Goal: Understand process/instructions: Learn how to perform a task or action

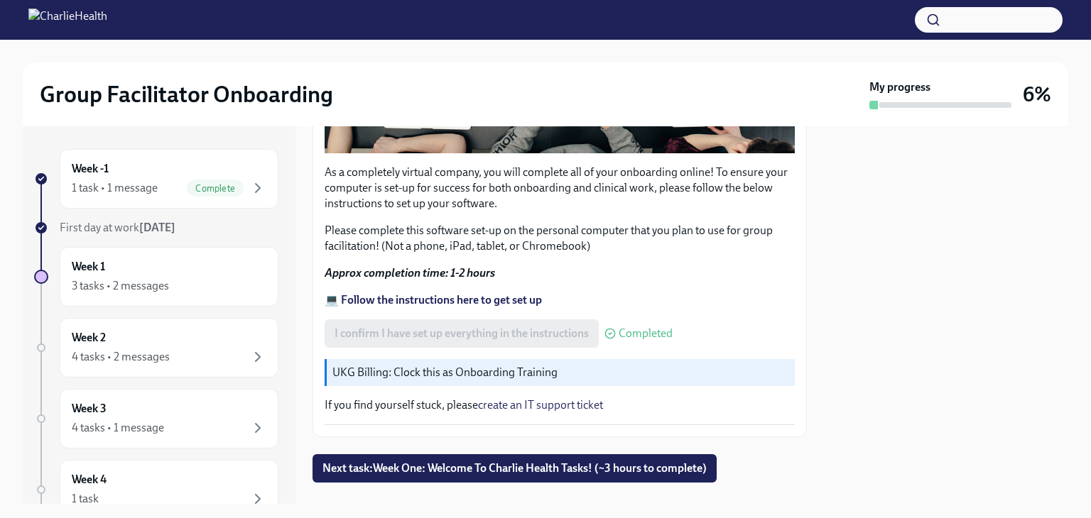
scroll to position [476, 0]
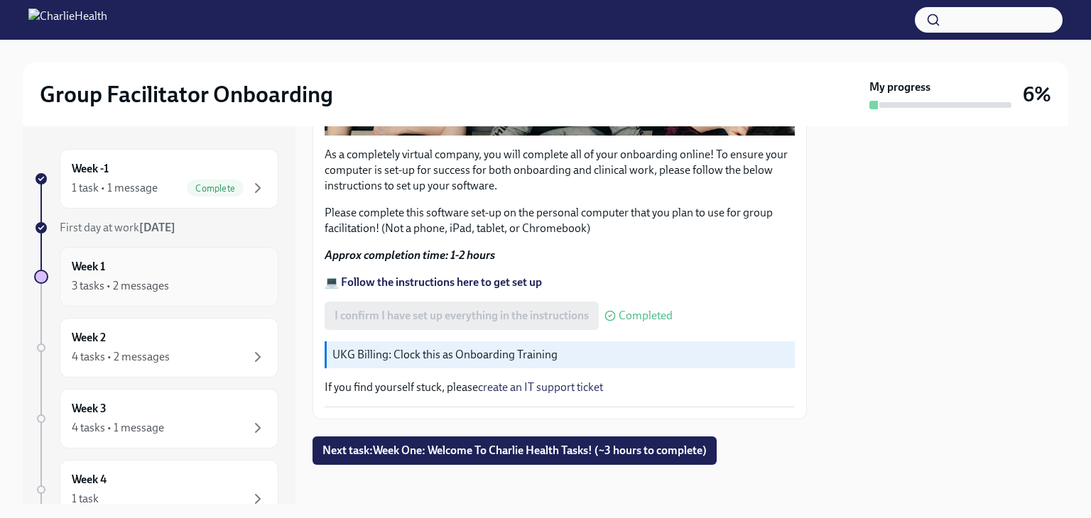
click at [158, 284] on div "3 tasks • 2 messages" at bounding box center [120, 286] width 97 height 16
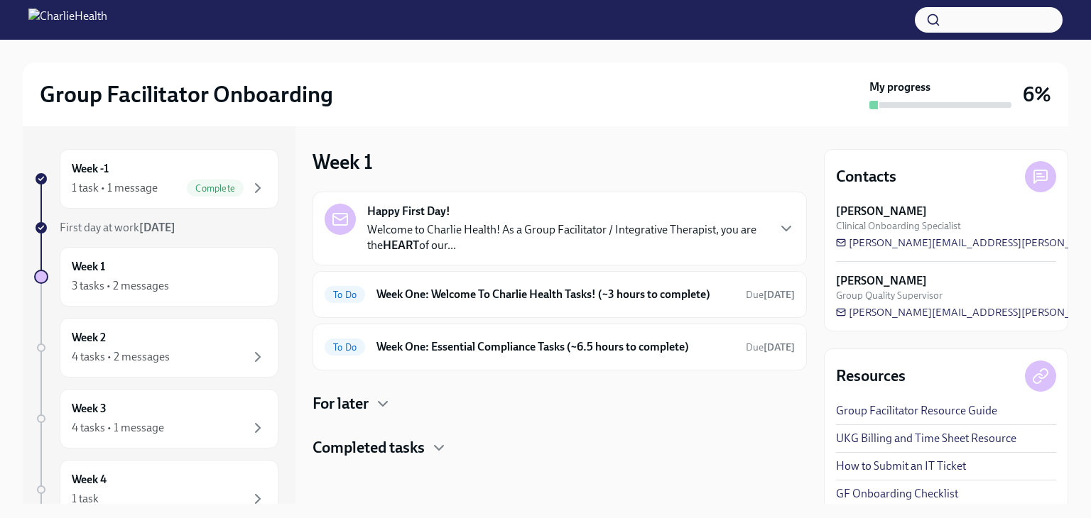
click at [488, 224] on p "Welcome to Charlie Health! As a Group Facilitator / Integrative Therapist, you …" at bounding box center [566, 237] width 399 height 31
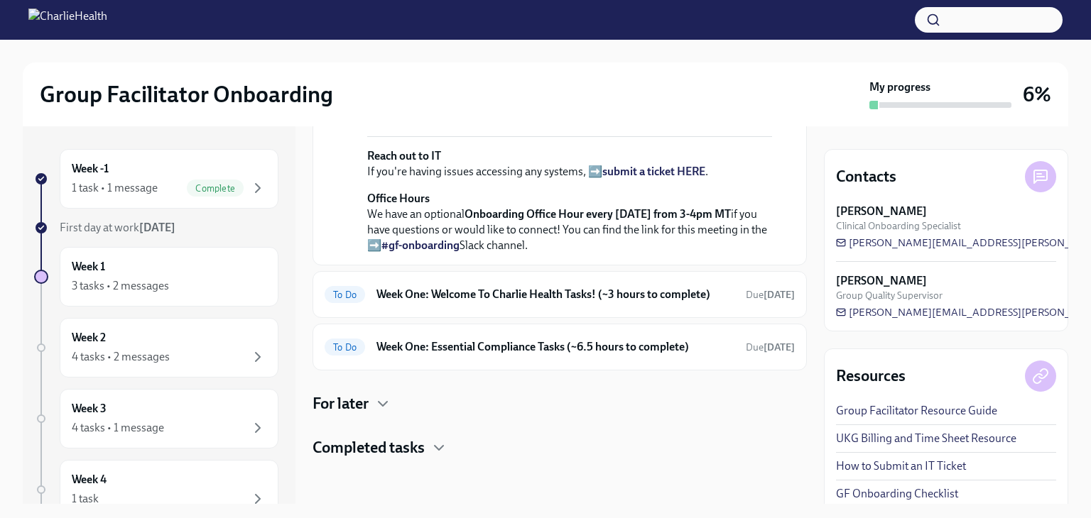
scroll to position [596, 0]
click at [400, 294] on h6 "Week One: Welcome To Charlie Health Tasks! (~3 hours to complete)" at bounding box center [555, 295] width 358 height 16
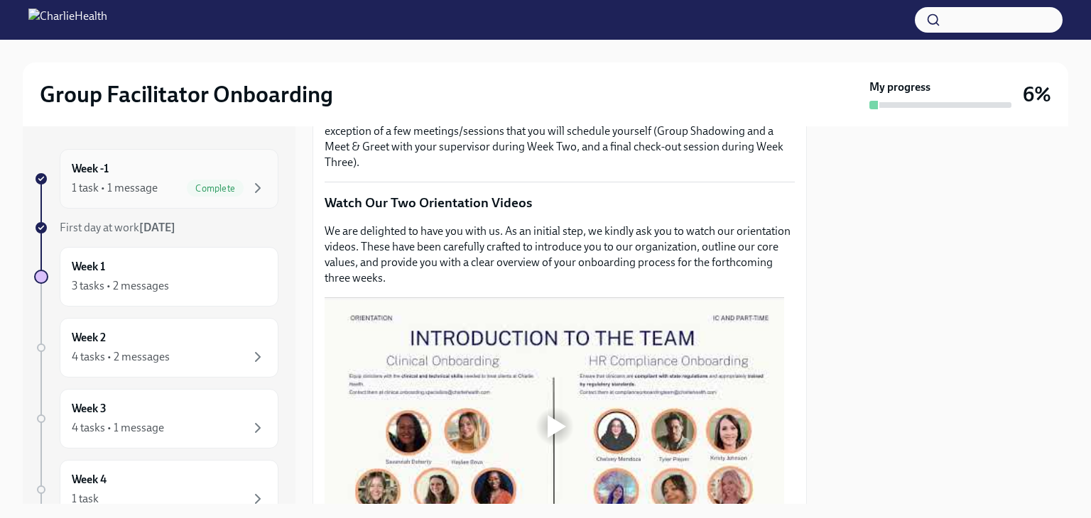
scroll to position [284, 0]
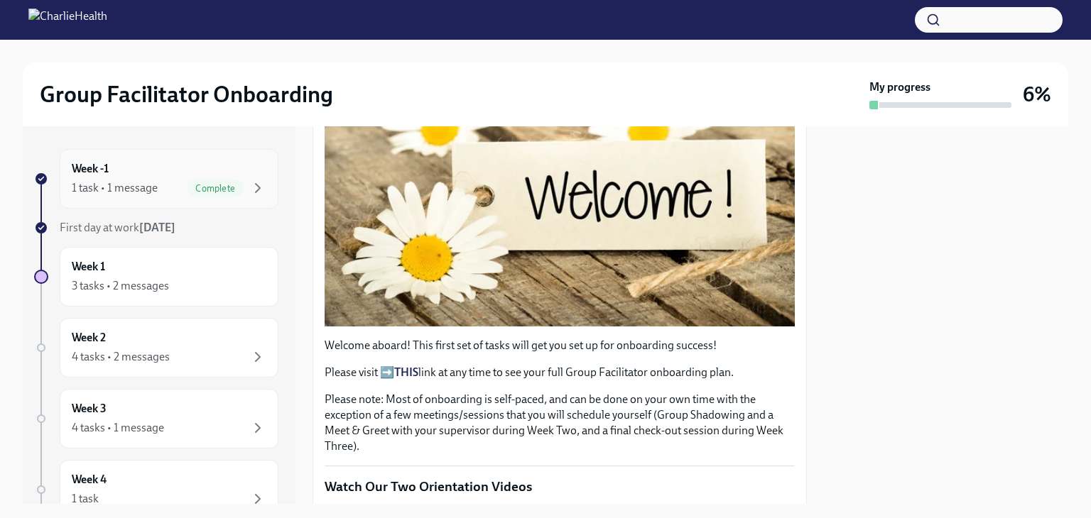
click at [200, 172] on div "Week -1 1 task • 1 message Complete" at bounding box center [169, 178] width 195 height 35
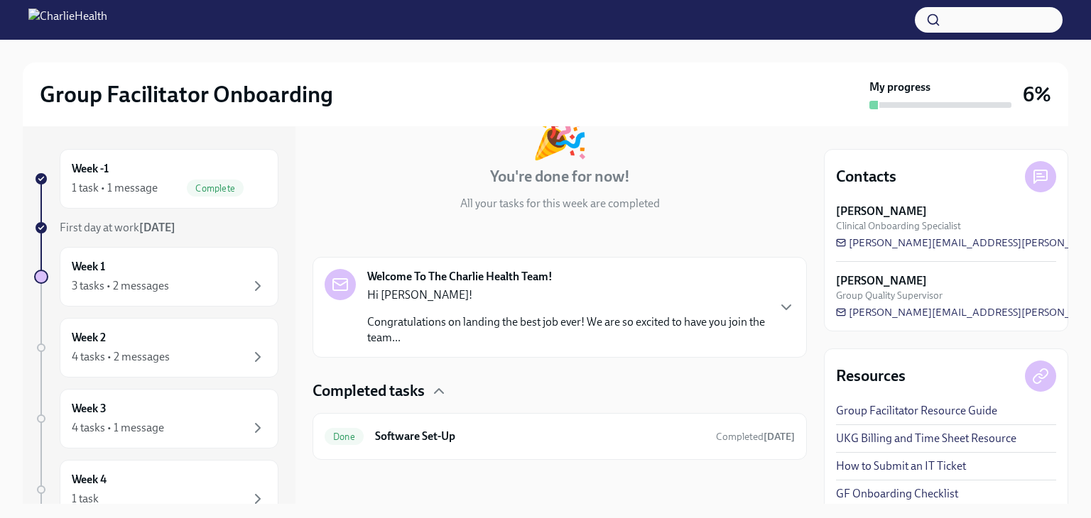
scroll to position [104, 0]
click at [446, 434] on h6 "Software Set-Up" at bounding box center [539, 436] width 329 height 16
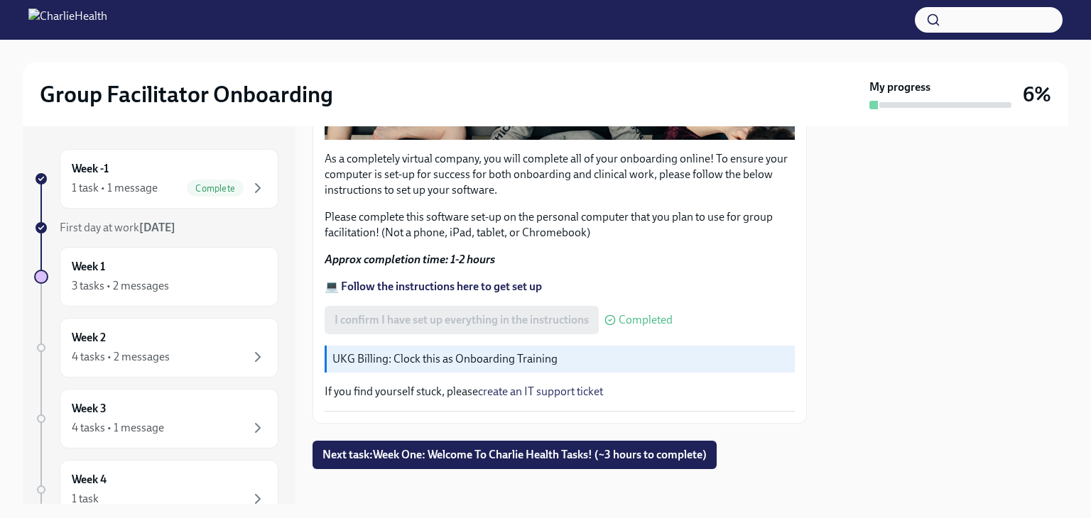
scroll to position [476, 0]
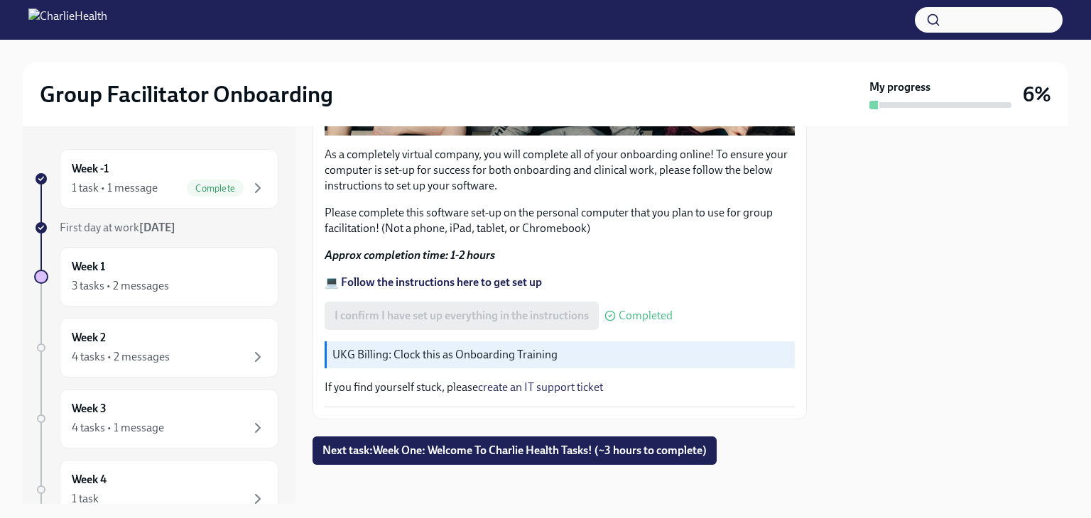
click at [474, 275] on strong "💻 Follow the instructions here to get set up" at bounding box center [432, 281] width 217 height 13
